Goal: Task Accomplishment & Management: Use online tool/utility

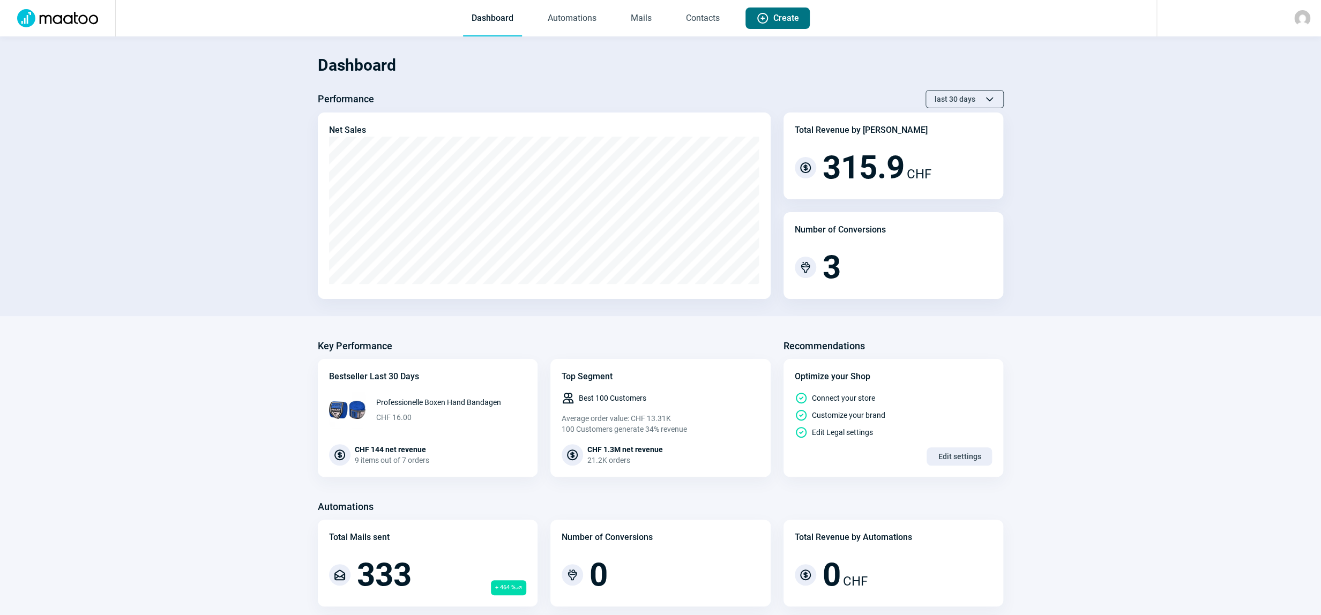
click at [788, 19] on span "Create" at bounding box center [786, 18] width 26 height 21
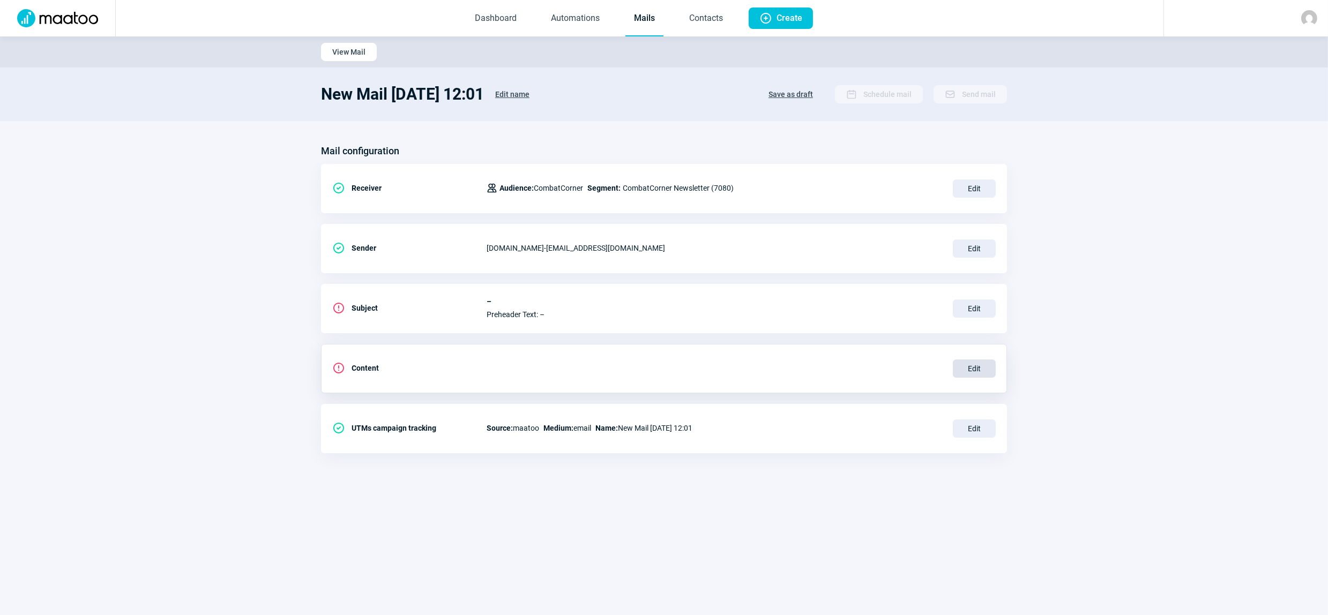
click at [973, 370] on span "Edit" at bounding box center [974, 368] width 43 height 18
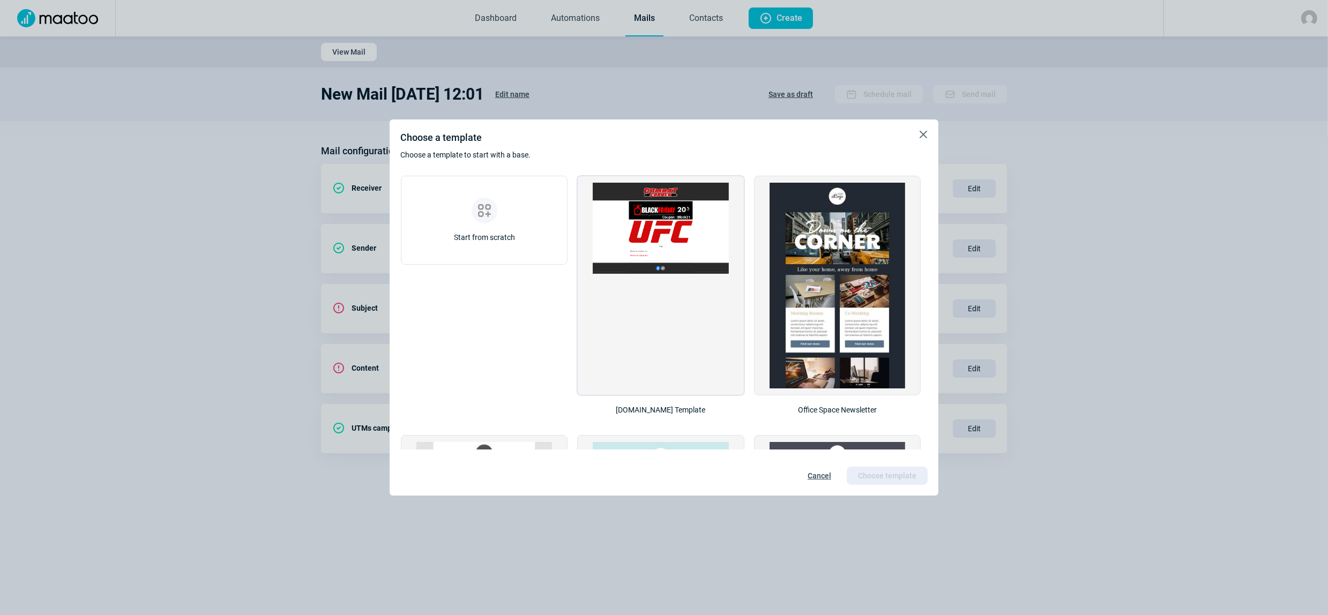
click at [668, 237] on img at bounding box center [661, 228] width 136 height 91
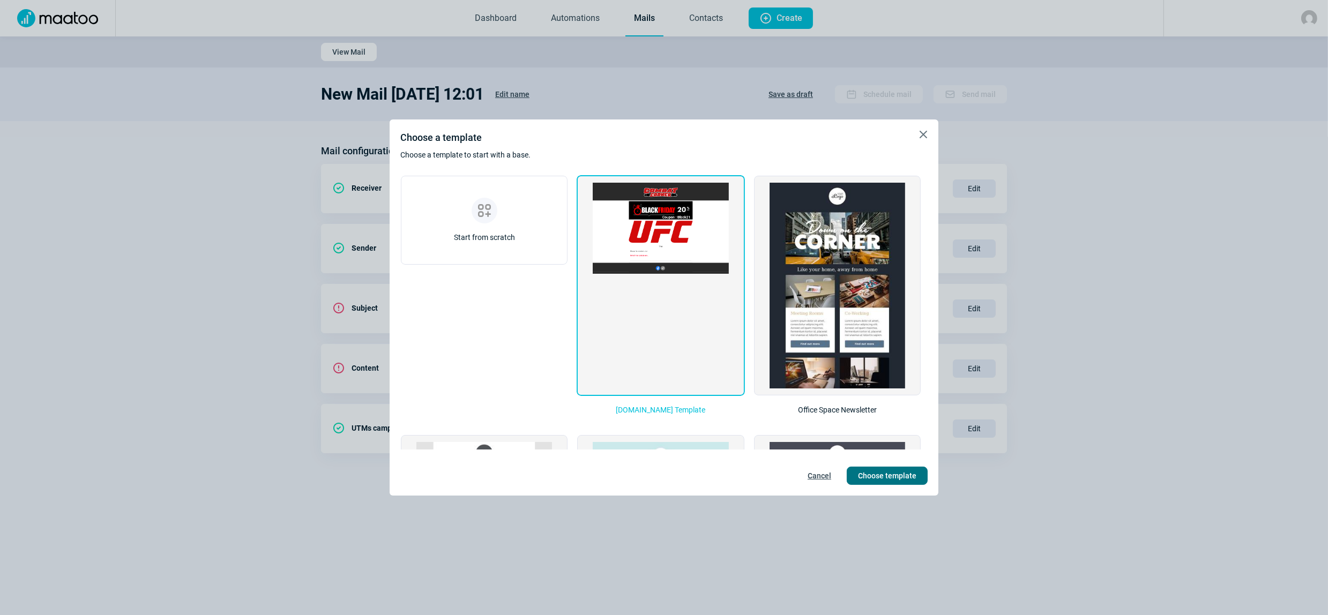
click at [889, 475] on span "Choose template" at bounding box center [887, 475] width 58 height 17
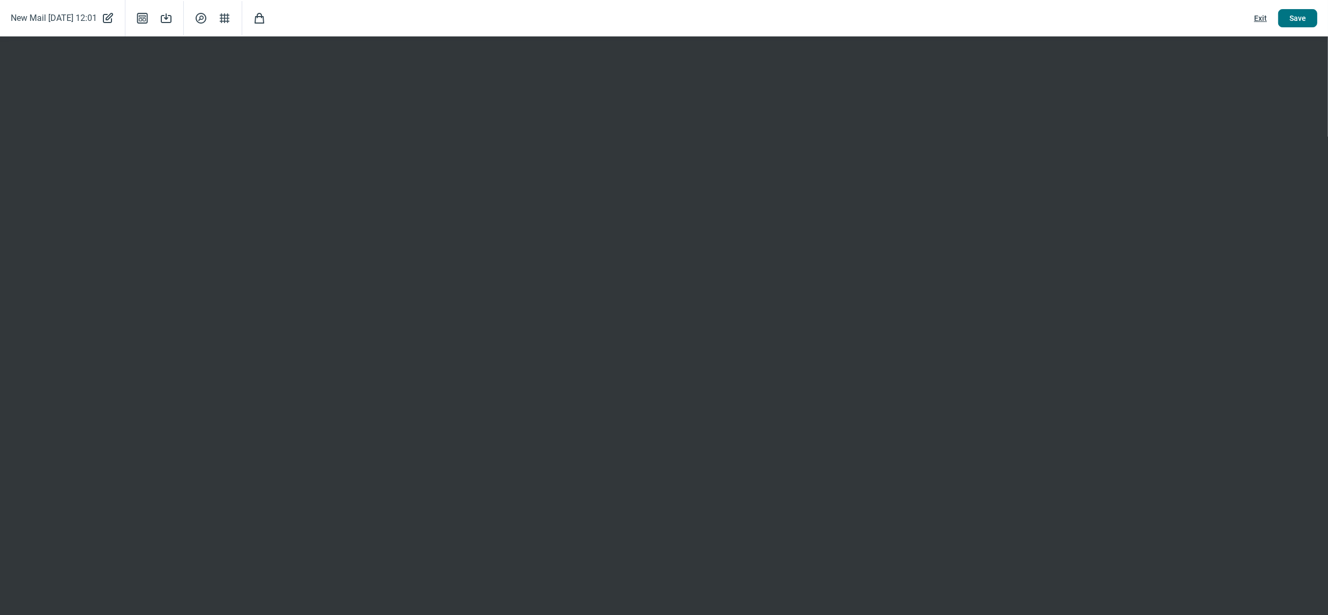
click at [1294, 16] on span "Save" at bounding box center [1297, 18] width 17 height 17
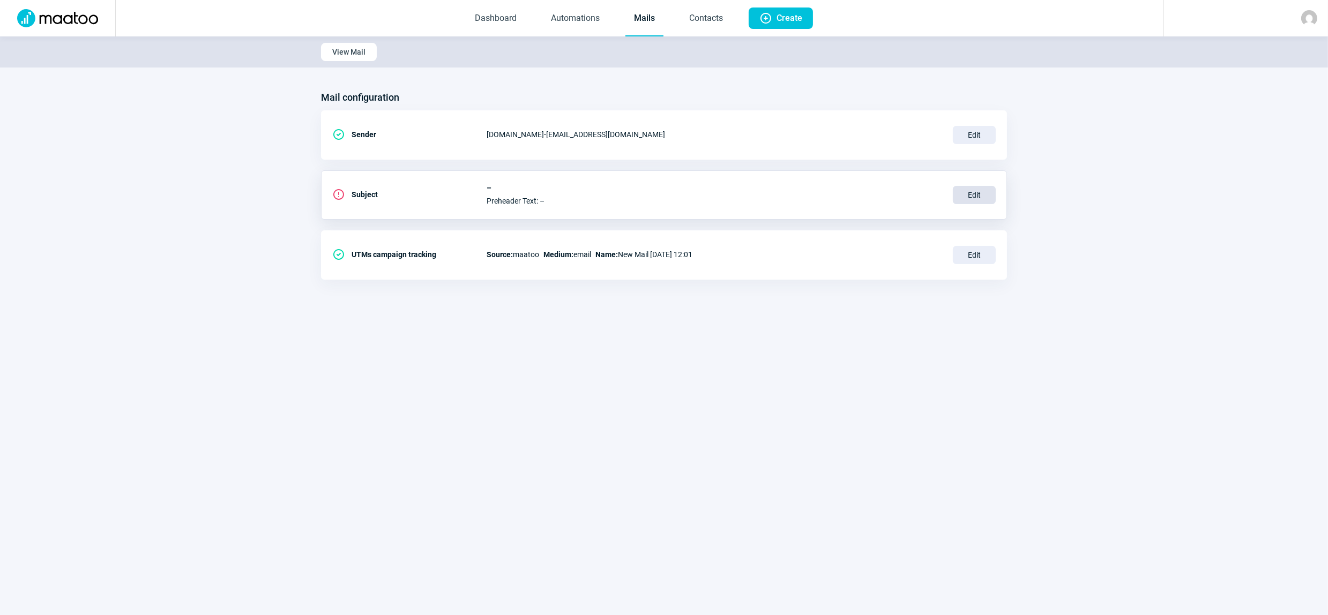
drag, startPoint x: 975, startPoint y: 253, endPoint x: 968, endPoint y: 251, distance: 7.5
click at [975, 254] on span "Edit" at bounding box center [974, 255] width 43 height 18
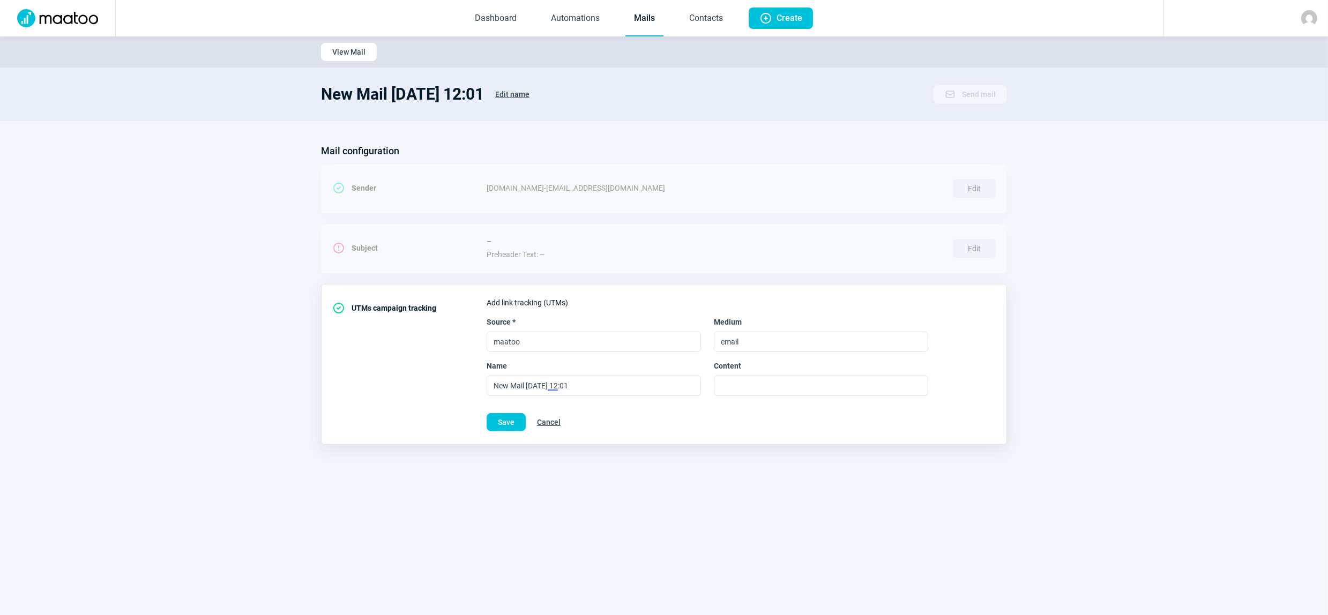
click at [643, 20] on link "Mails" at bounding box center [644, 18] width 38 height 35
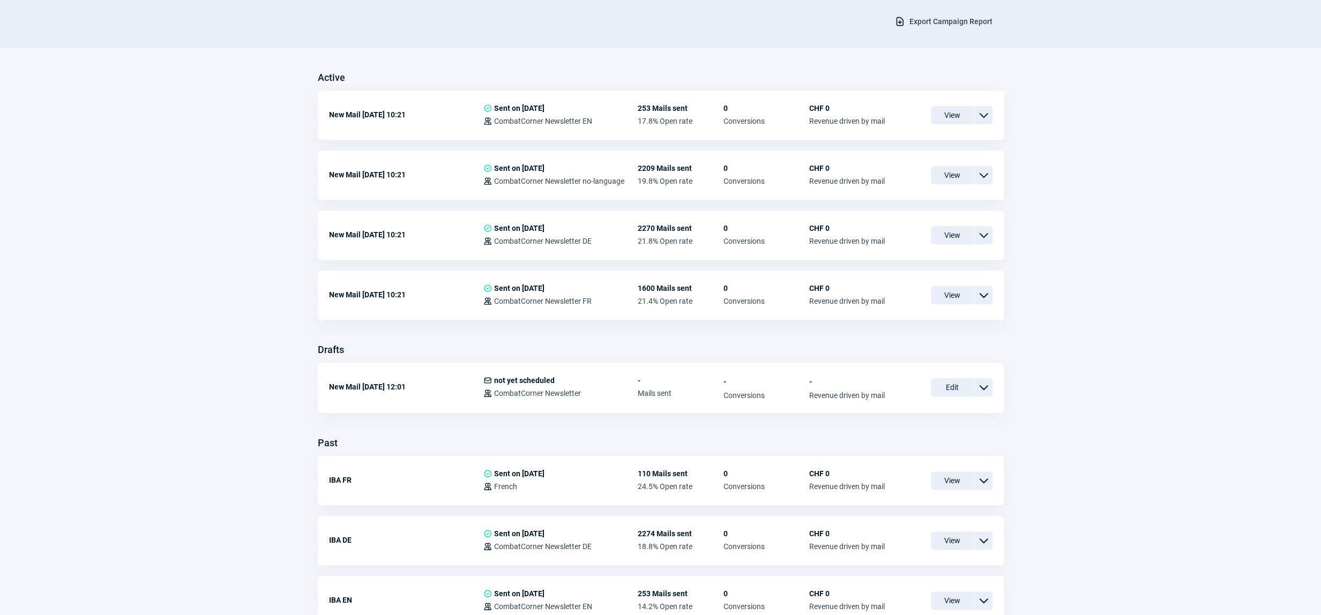
scroll to position [243, 0]
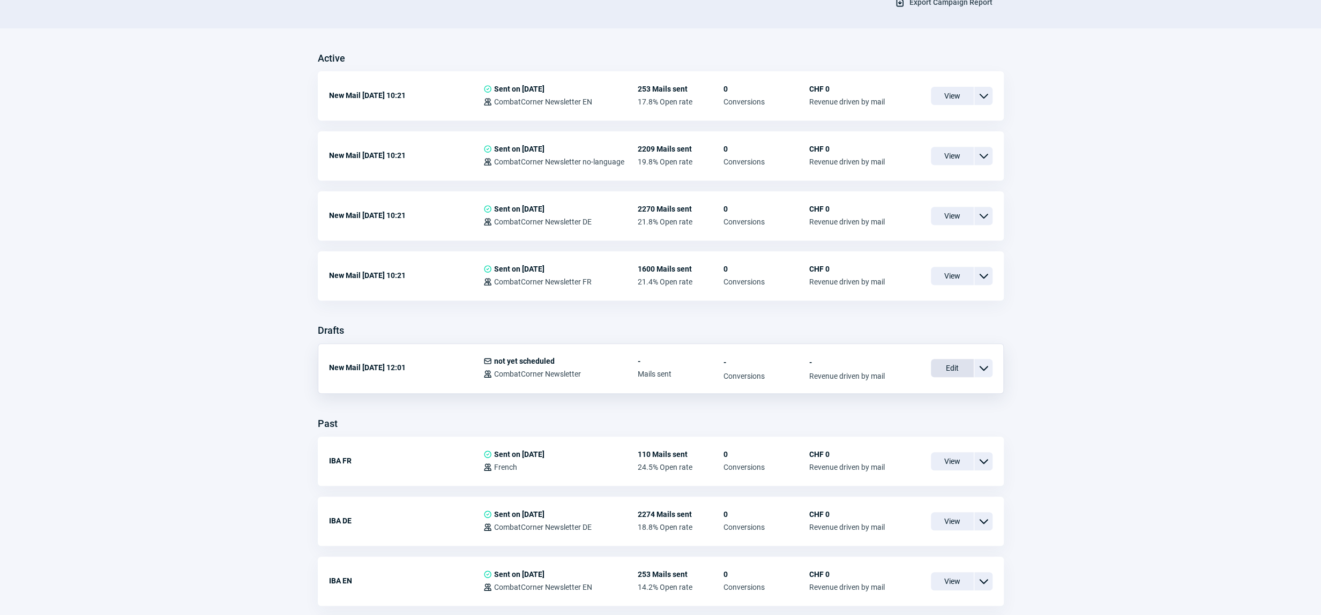
click at [951, 368] on span "Edit" at bounding box center [952, 368] width 43 height 18
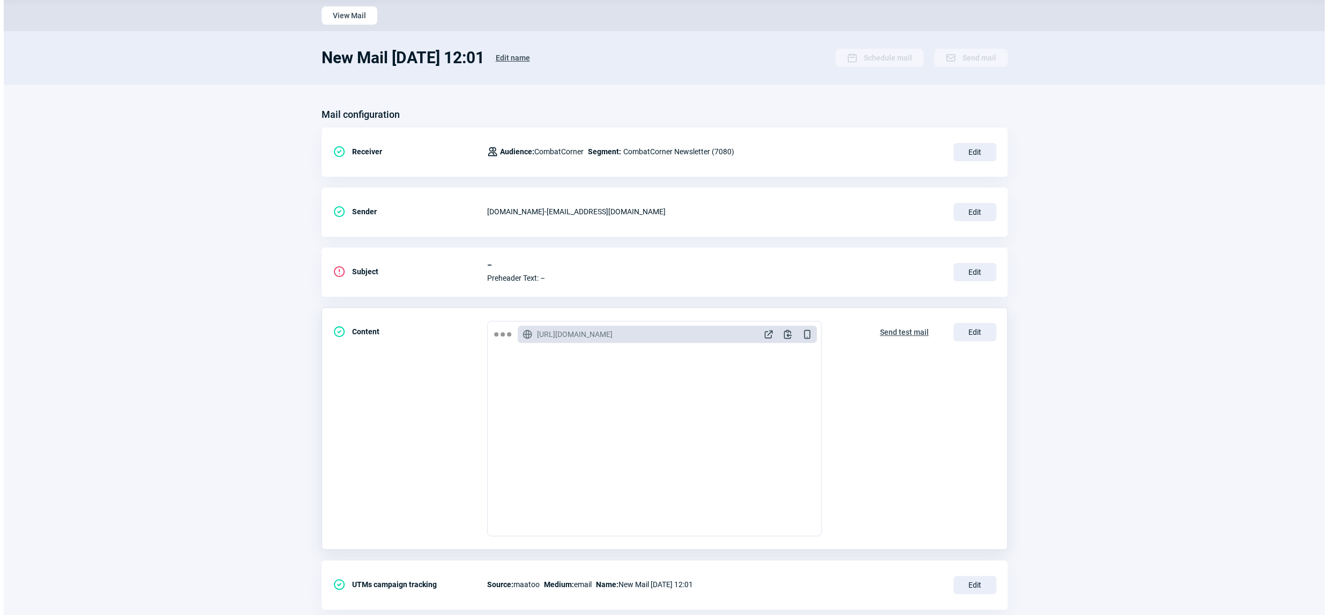
scroll to position [62, 0]
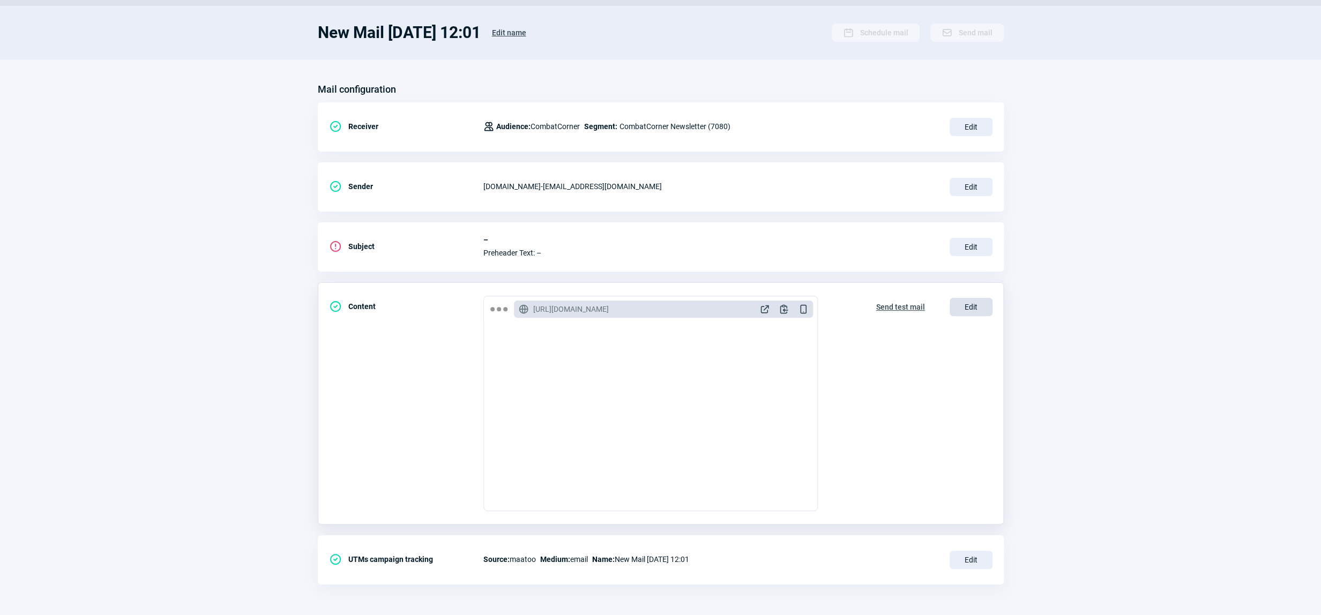
click at [969, 309] on span "Edit" at bounding box center [970, 307] width 43 height 18
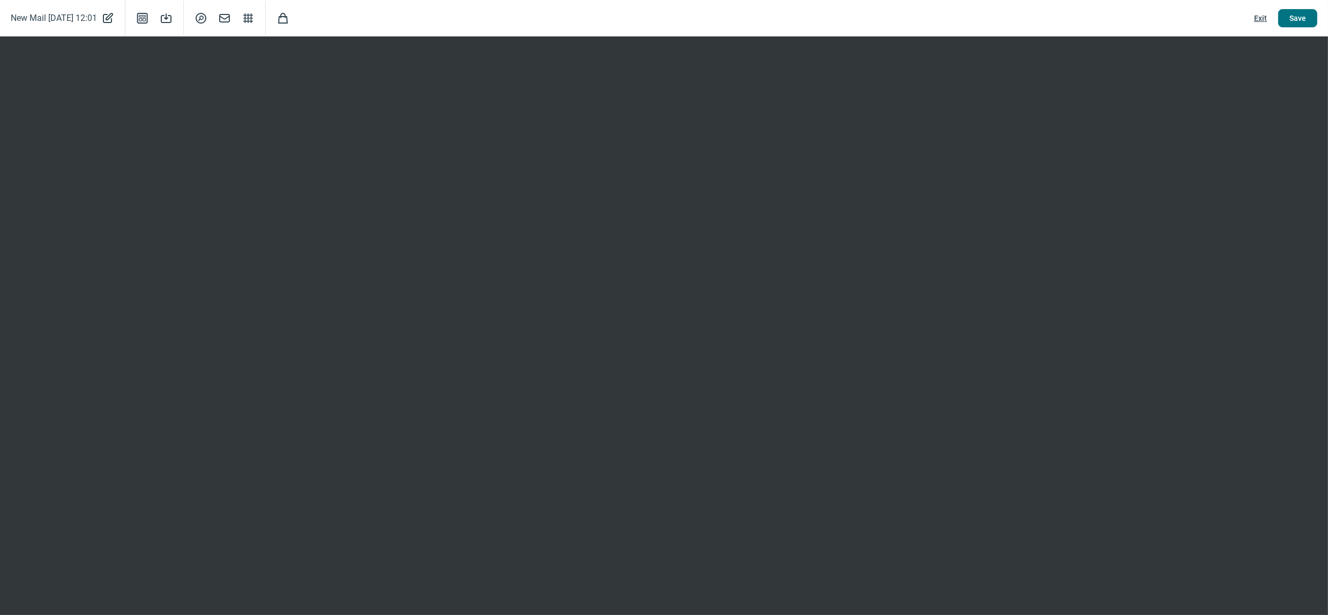
click at [1301, 17] on span "Save" at bounding box center [1297, 18] width 17 height 17
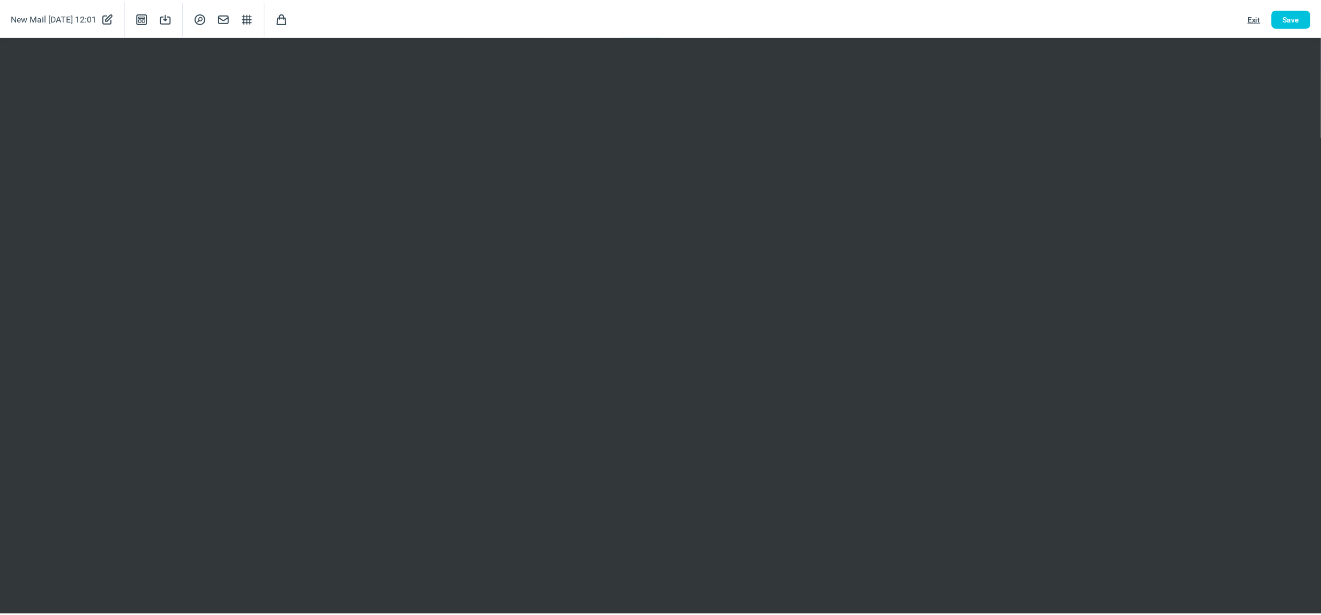
scroll to position [0, 0]
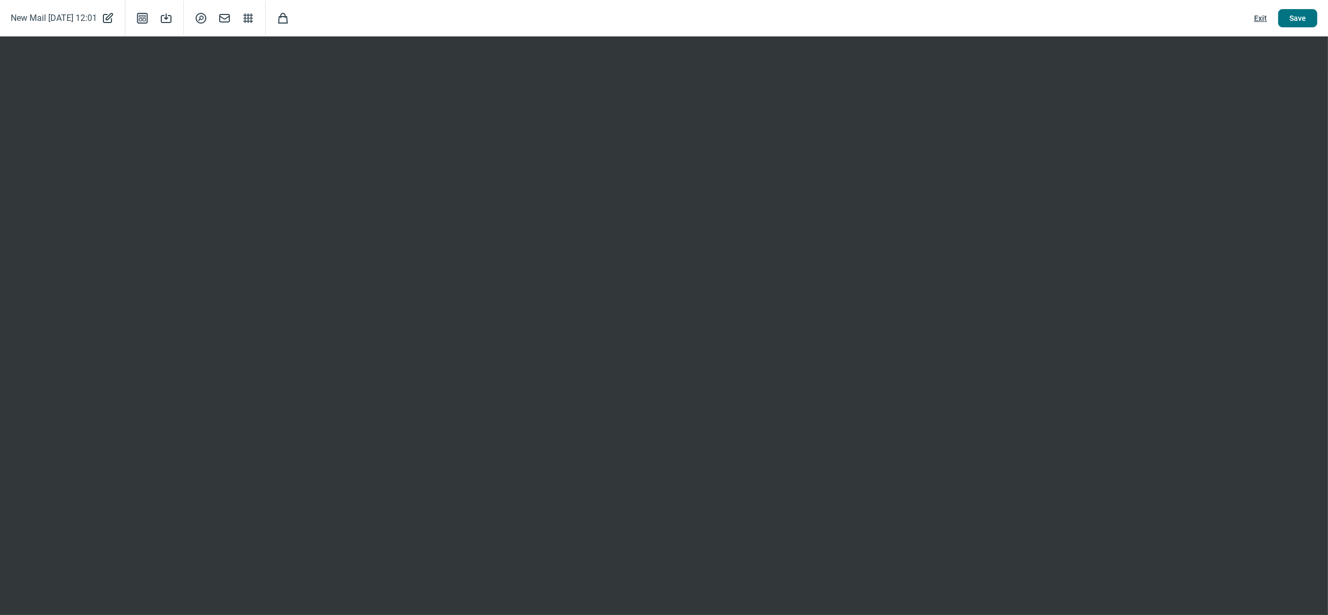
click at [1301, 17] on span "Save" at bounding box center [1297, 18] width 17 height 17
click at [1259, 19] on span "Exit" at bounding box center [1260, 18] width 13 height 17
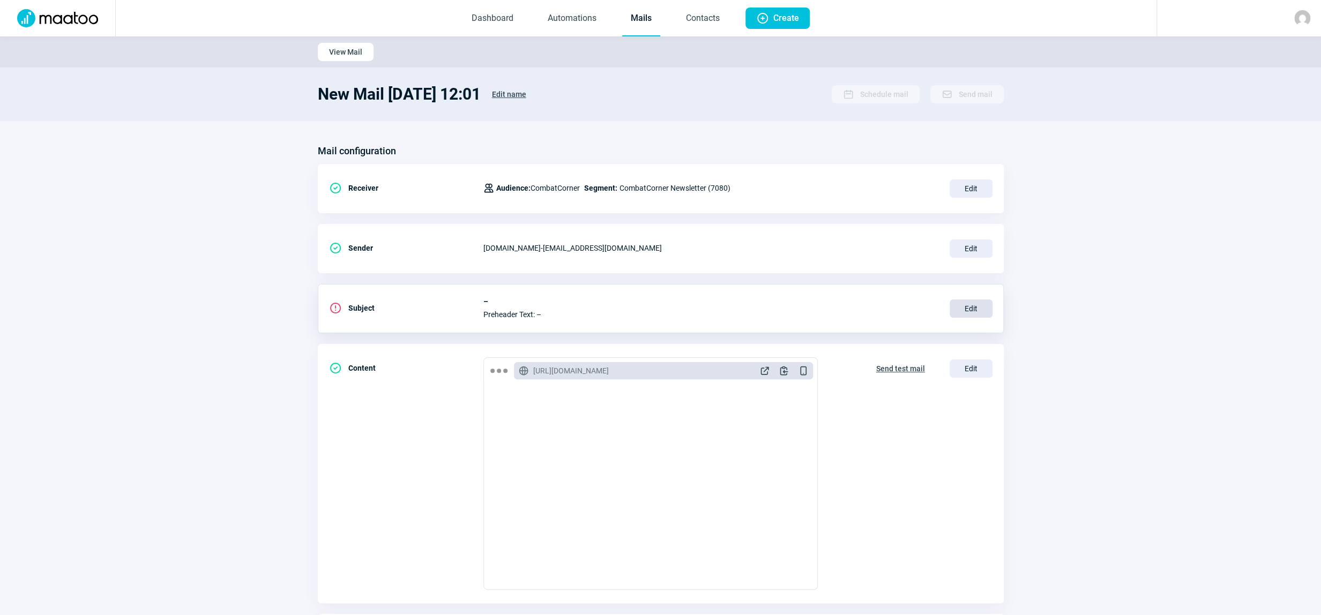
click at [967, 310] on span "Edit" at bounding box center [970, 308] width 43 height 18
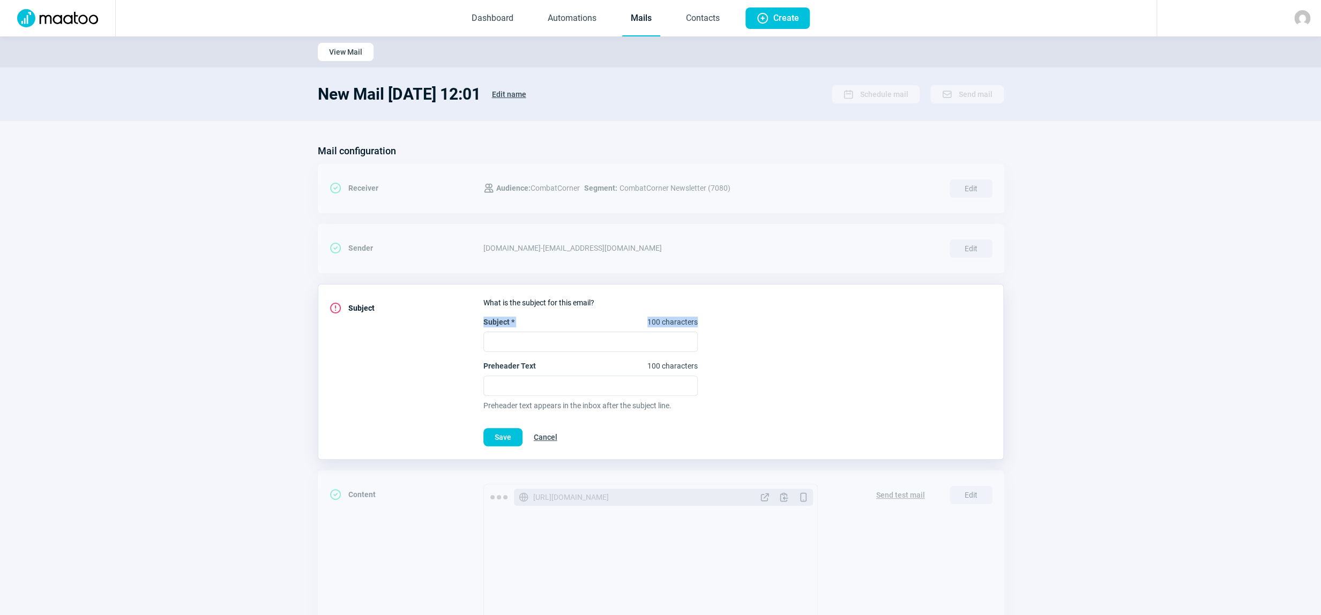
drag, startPoint x: 702, startPoint y: 320, endPoint x: 485, endPoint y: 320, distance: 217.0
click at [485, 320] on div "Subject * 100 characters Preheader Text 100 characters Preheader text appears i…" at bounding box center [737, 364] width 509 height 94
copy span "Subject * 100 characters"
click at [521, 388] on input "Preheader Text 100 characters" at bounding box center [590, 386] width 214 height 20
paste input "Nouvelle saison : IMMAF dispo, RDX Aura+ et Boxeur des Rues -70%"
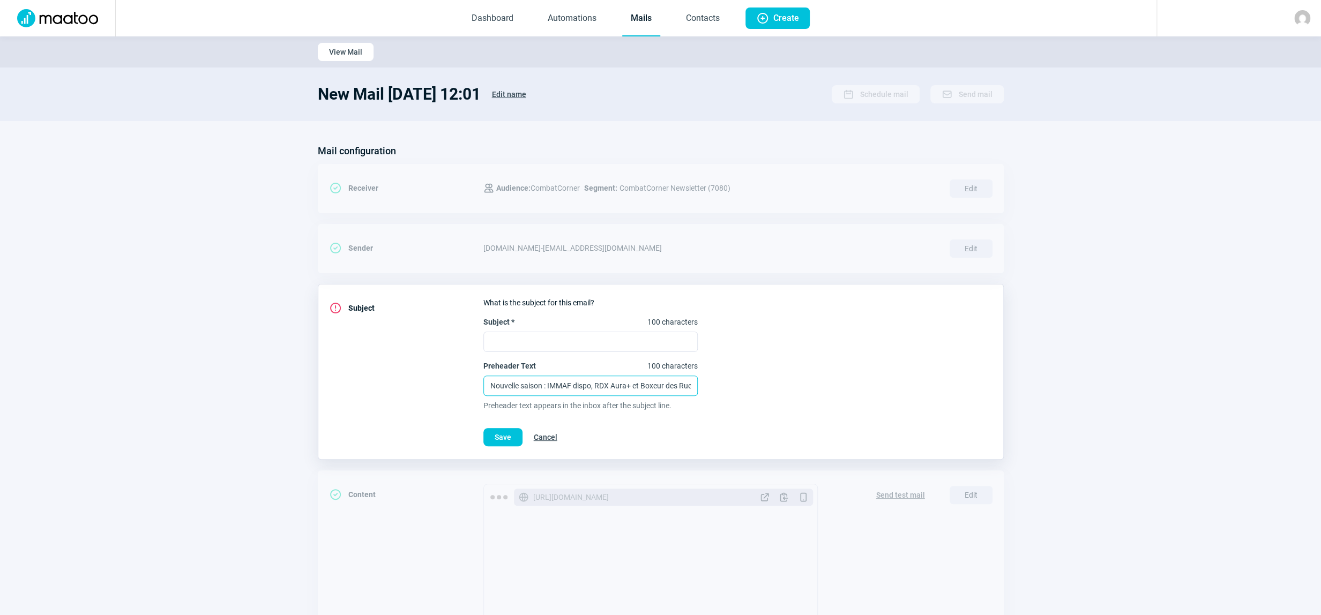
scroll to position [0, 35]
type input "Nouvelle saison : IMMAF dispo, RDX Aura+ et Boxeur des Rues -70%"
click at [522, 337] on input "Subject * 100 characters" at bounding box center [590, 342] width 214 height 20
paste input "Neue Saison: IMMAF jetzt da, RDX Aura+ & Boxeur des Rues -70%"
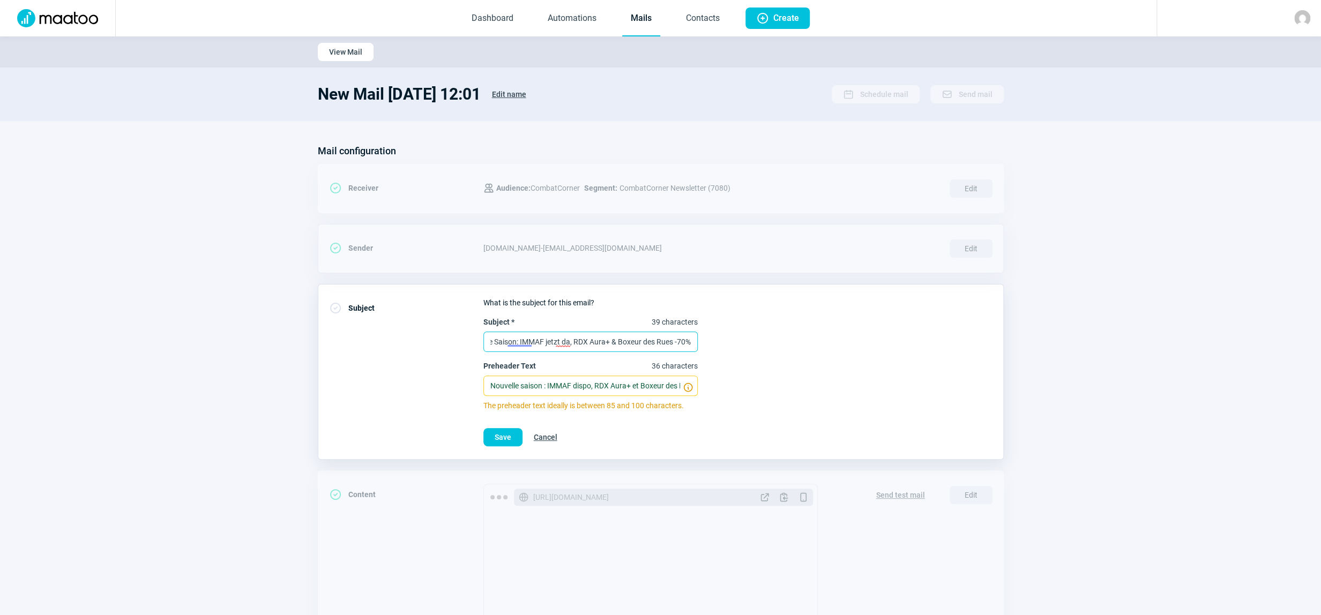
scroll to position [0, 16]
type input "Neue Saison: IMMAF jetzt da, RDX Aura+ & Boxeur des Rues -70%"
click at [805, 224] on div "CheckCircle icon Receiver Users icon Audience: CombatCorner Segment: CombatCorn…" at bounding box center [661, 248] width 686 height 49
click at [498, 439] on span "Save" at bounding box center [503, 437] width 17 height 17
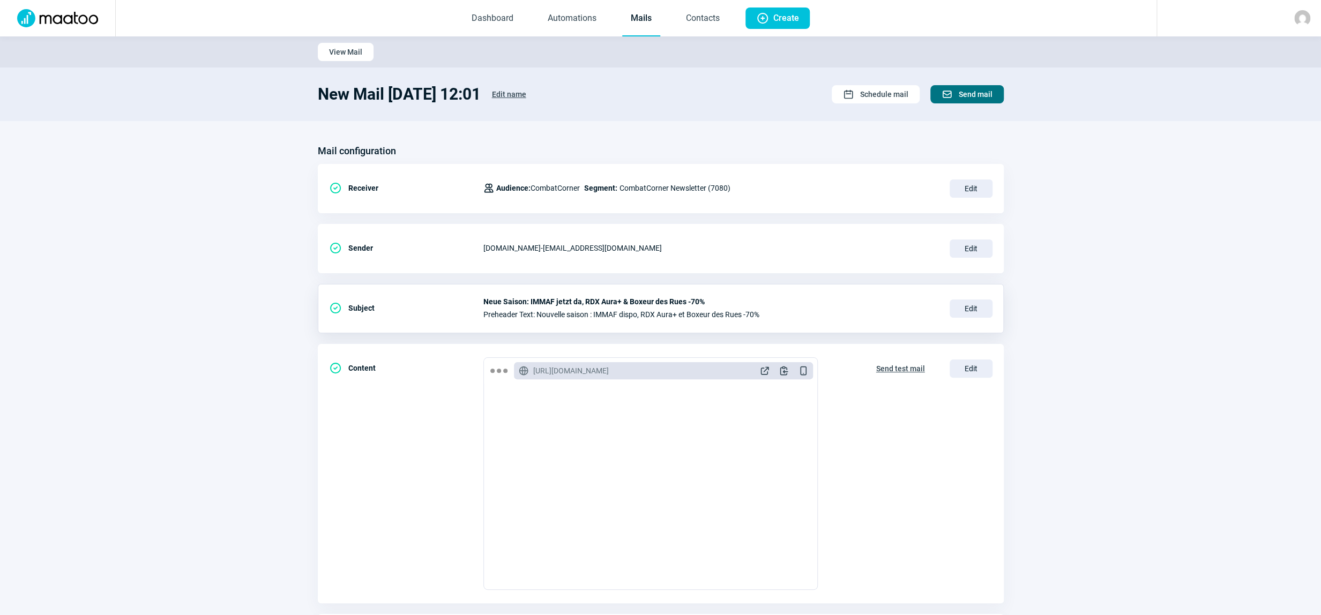
click at [970, 95] on span "Send mail" at bounding box center [975, 94] width 34 height 17
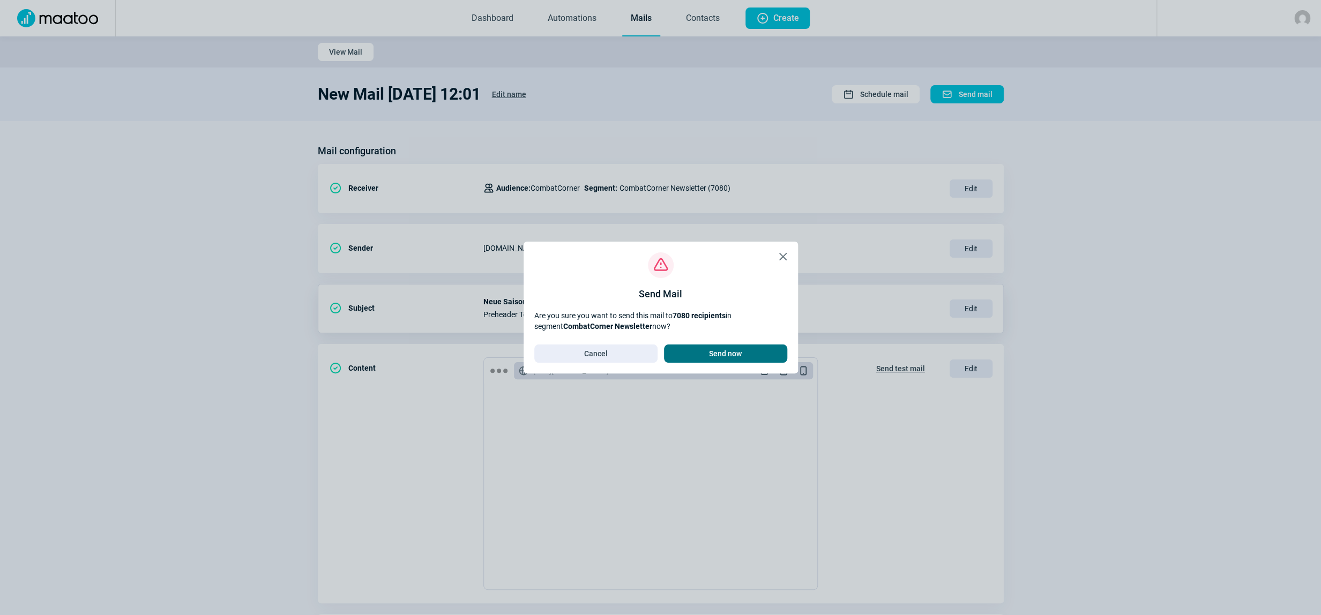
click at [731, 354] on span "Send now" at bounding box center [725, 353] width 33 height 17
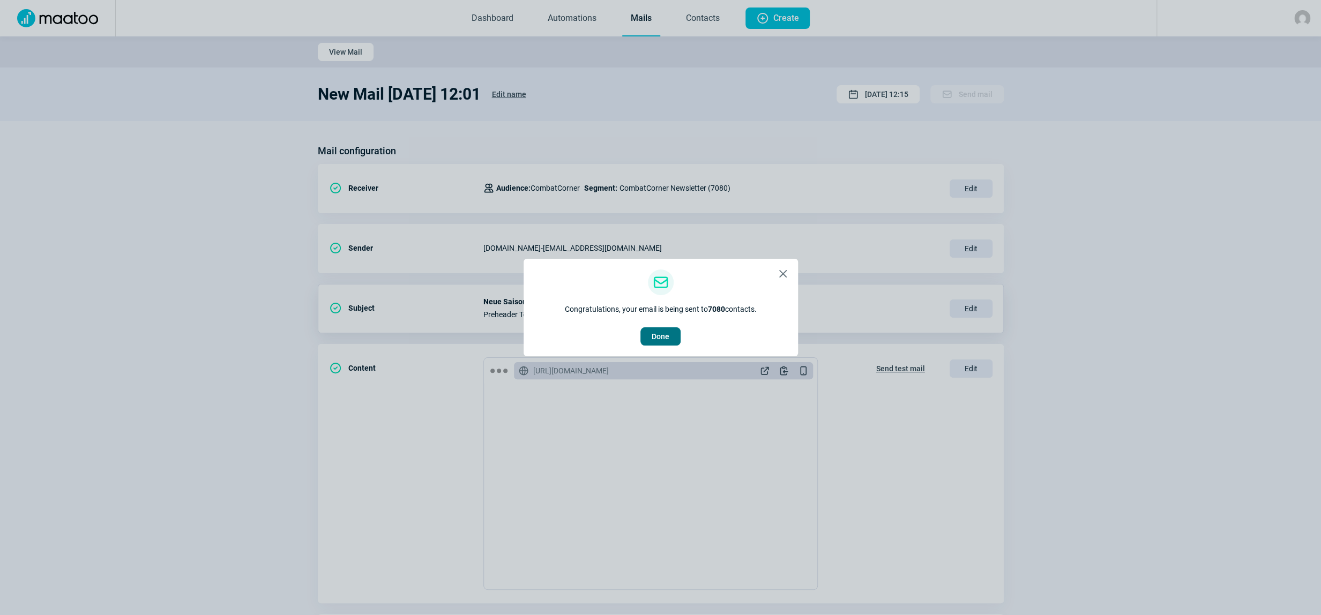
click at [661, 338] on span "Done" at bounding box center [660, 336] width 18 height 17
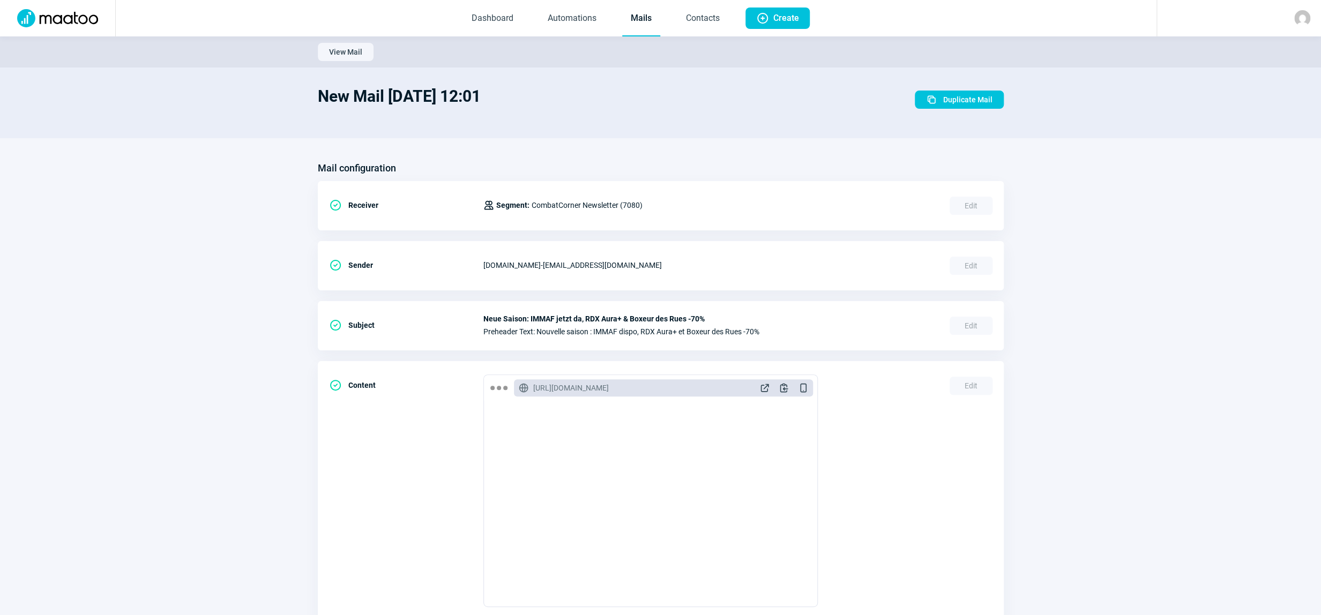
click at [643, 18] on link "Mails" at bounding box center [641, 18] width 38 height 35
